Goal: Information Seeking & Learning: Learn about a topic

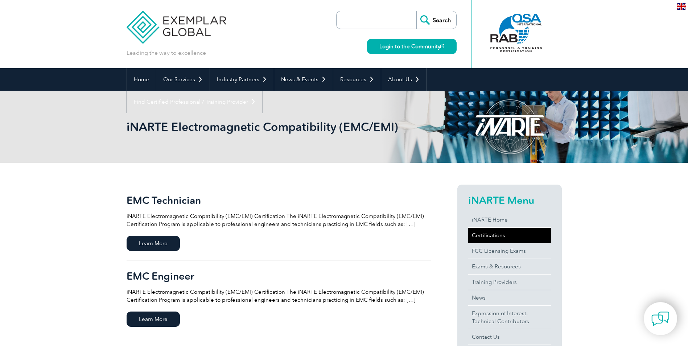
click at [483, 233] on link "Certifications" at bounding box center [509, 235] width 83 height 15
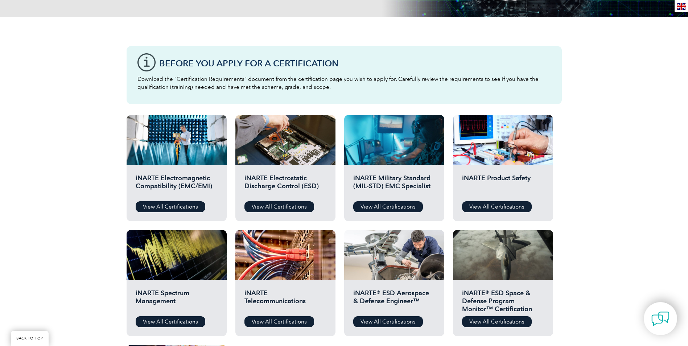
scroll to position [181, 0]
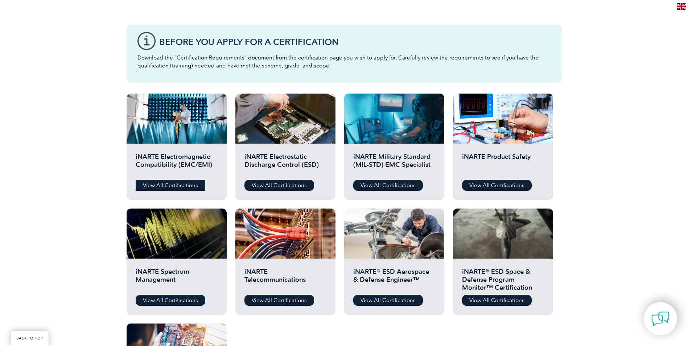
click at [162, 187] on link "View All Certifications" at bounding box center [171, 185] width 70 height 11
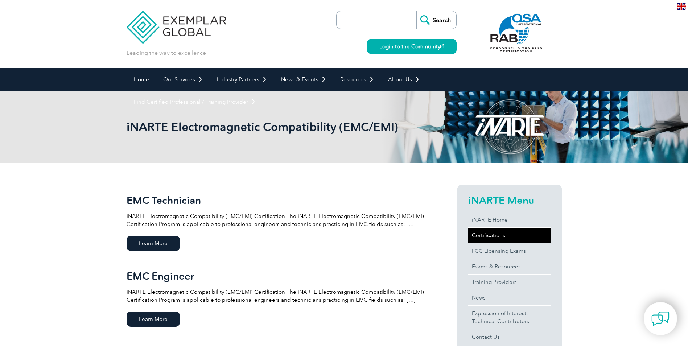
click at [493, 236] on link "Certifications" at bounding box center [509, 235] width 83 height 15
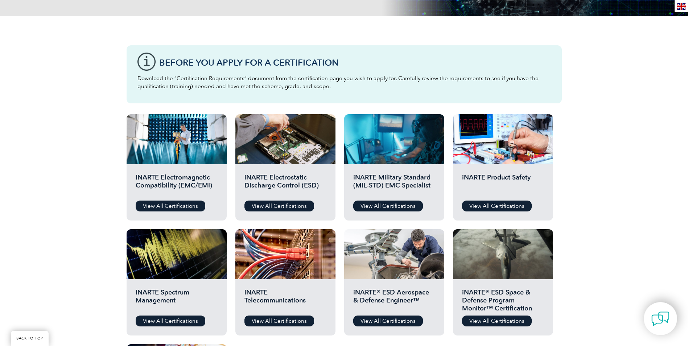
scroll to position [109, 0]
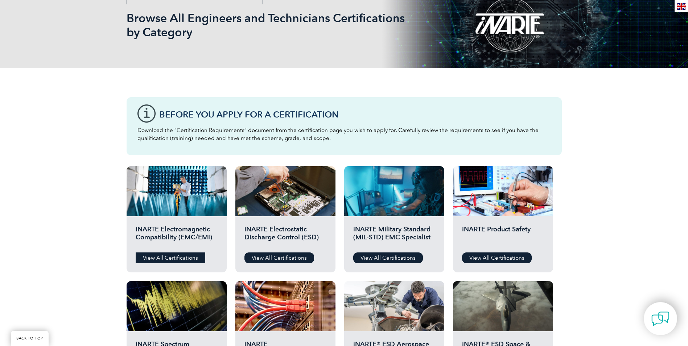
click at [158, 255] on link "View All Certifications" at bounding box center [171, 257] width 70 height 11
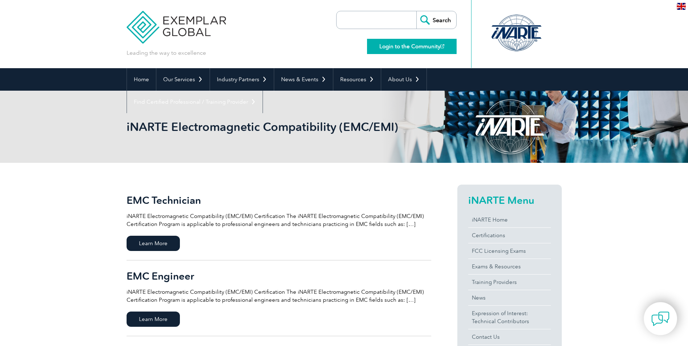
click at [390, 47] on link "Login to the Community" at bounding box center [412, 46] width 90 height 15
